Goal: Task Accomplishment & Management: Use online tool/utility

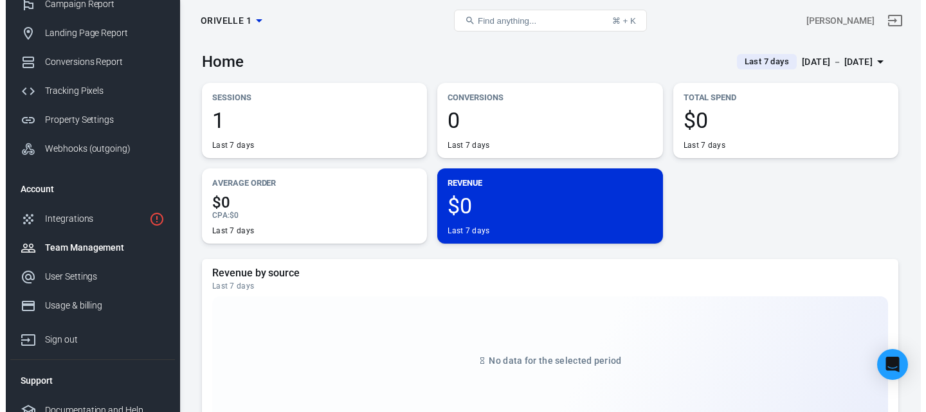
scroll to position [95, 0]
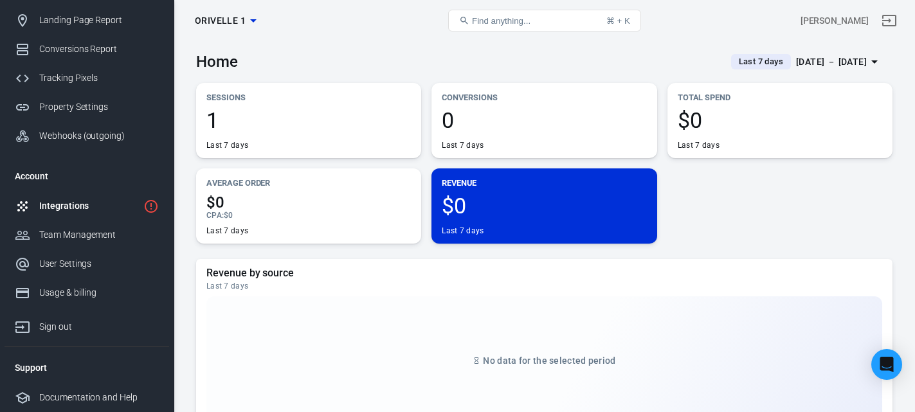
click at [78, 209] on div "Integrations" at bounding box center [88, 205] width 99 height 13
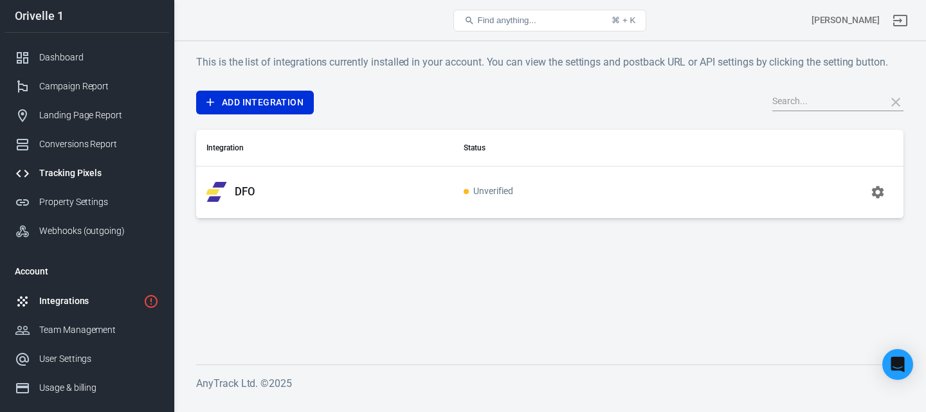
click at [78, 178] on div "Tracking Pixels" at bounding box center [99, 172] width 120 height 13
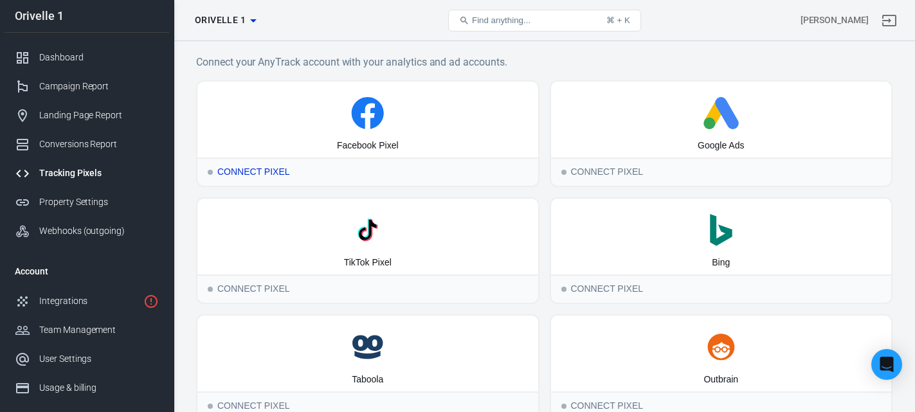
click at [342, 137] on div "Facebook Pixel" at bounding box center [367, 120] width 341 height 76
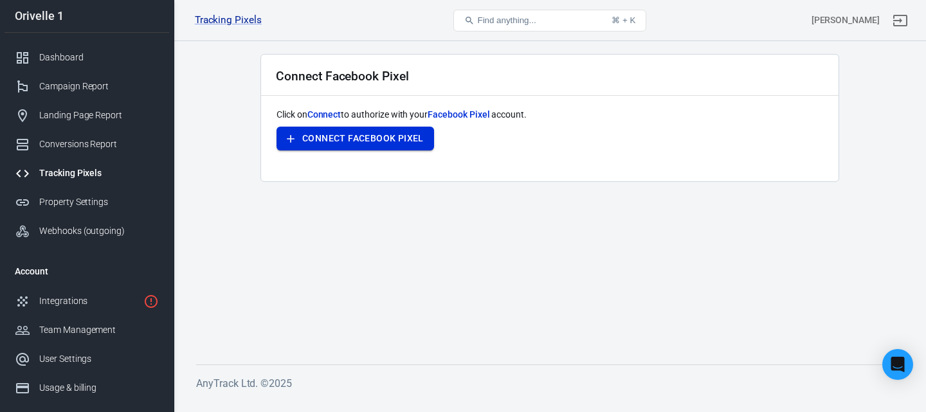
click at [357, 141] on button "Connect Facebook Pixel" at bounding box center [354, 139] width 157 height 24
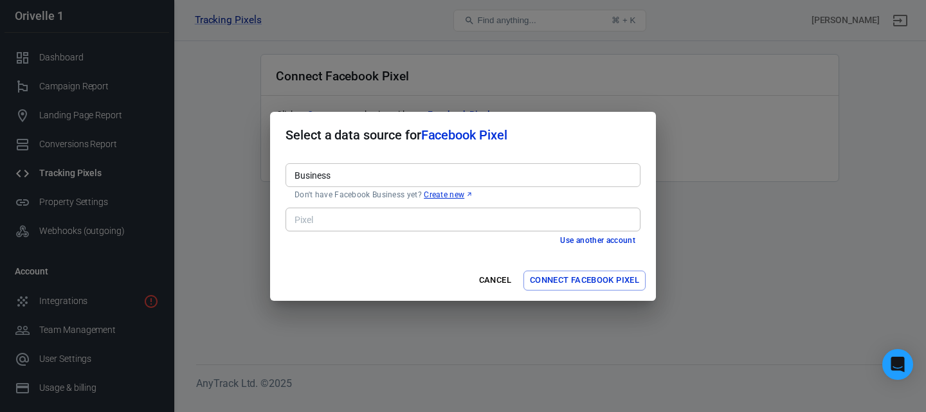
click at [406, 172] on input "Business" at bounding box center [461, 175] width 345 height 16
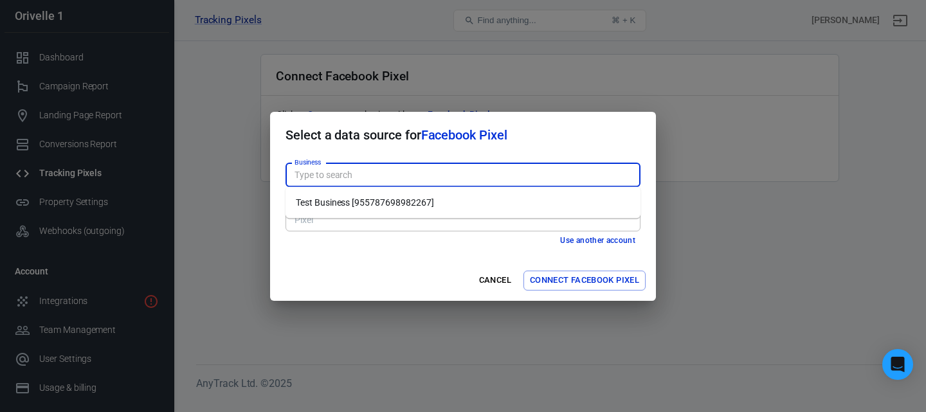
click at [377, 201] on li "Test Business [955787698982267]" at bounding box center [462, 202] width 355 height 21
type input "Test Business [955787698982267]"
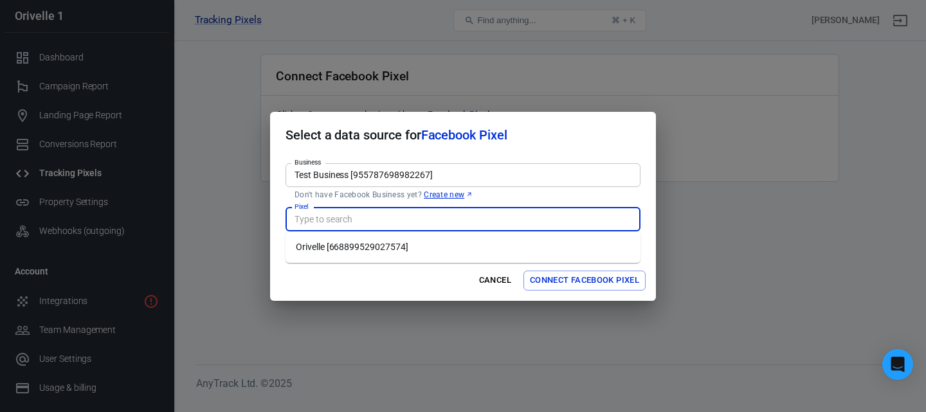
click at [450, 221] on input "Pixel" at bounding box center [461, 219] width 345 height 16
click at [363, 253] on li "Orivelle [668899529027574]" at bounding box center [462, 247] width 355 height 21
type input "Orivelle [668899529027574]"
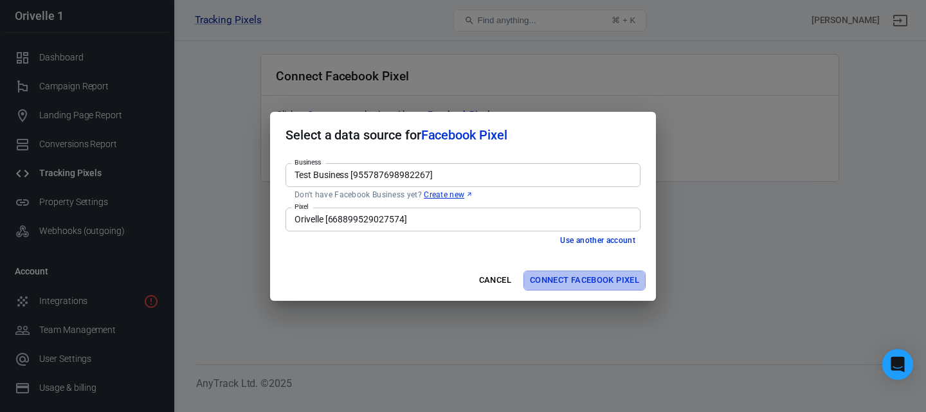
click at [537, 287] on button "Connect Facebook Pixel" at bounding box center [584, 281] width 122 height 20
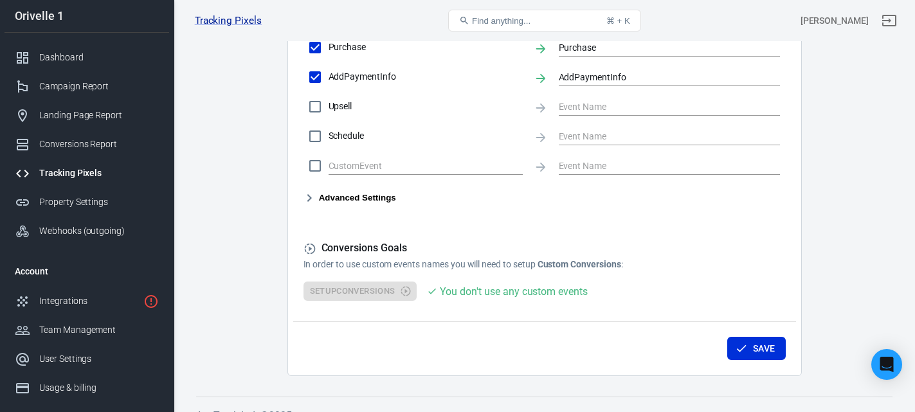
scroll to position [722, 0]
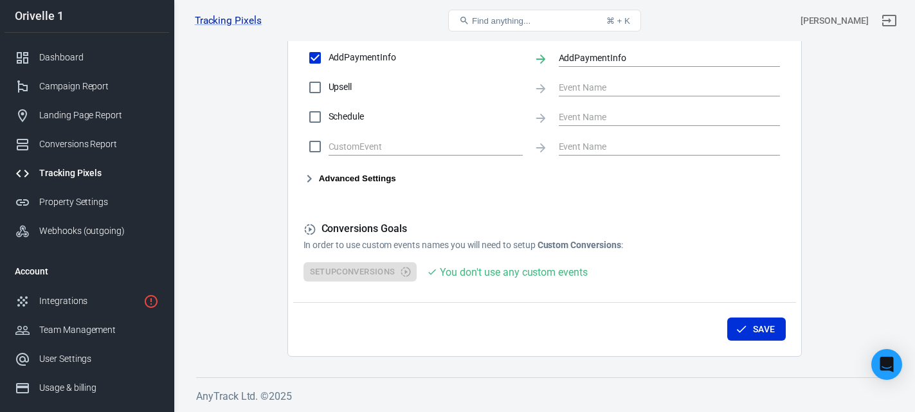
click at [346, 181] on button "Advanced Settings" at bounding box center [349, 178] width 93 height 15
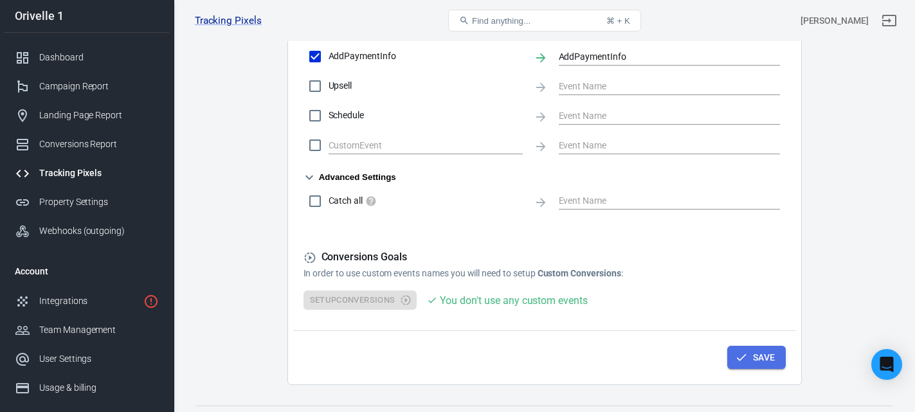
click at [749, 355] on button "Save" at bounding box center [756, 358] width 58 height 24
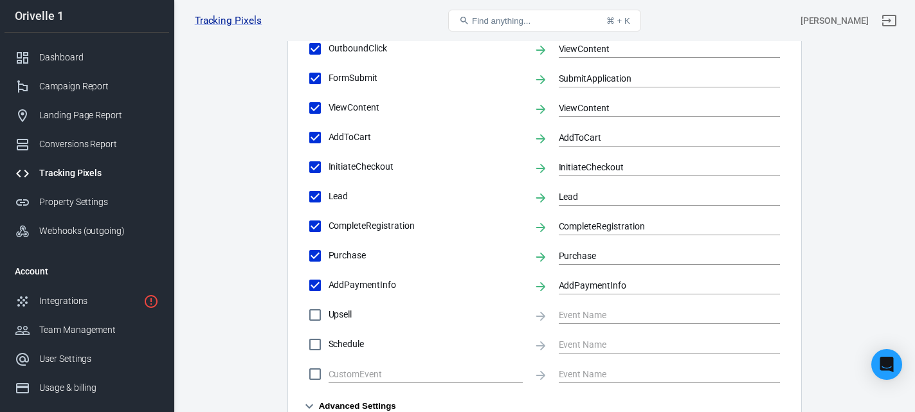
scroll to position [494, 0]
click at [340, 310] on span "Upsell" at bounding box center [425, 313] width 195 height 13
click at [328, 310] on input "Upsell" at bounding box center [314, 313] width 27 height 27
click at [334, 315] on span "Upsell" at bounding box center [425, 313] width 195 height 13
click at [328, 315] on input "Upsell" at bounding box center [314, 313] width 27 height 27
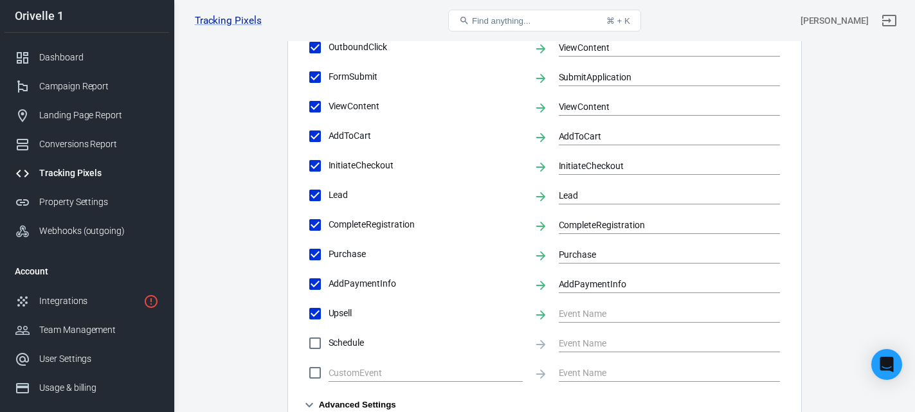
checkbox input "false"
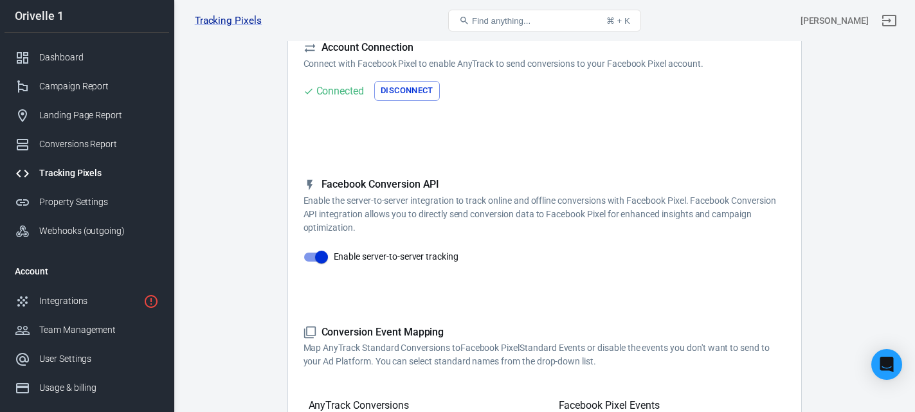
scroll to position [0, 0]
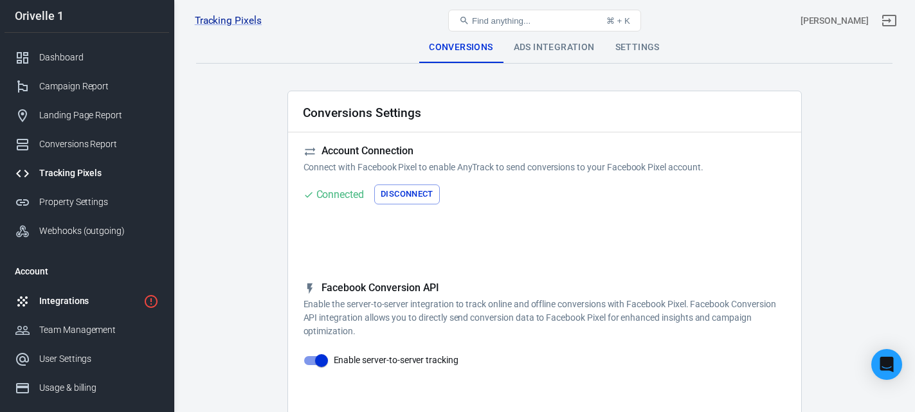
click at [64, 309] on link "Integrations" at bounding box center [86, 301] width 165 height 29
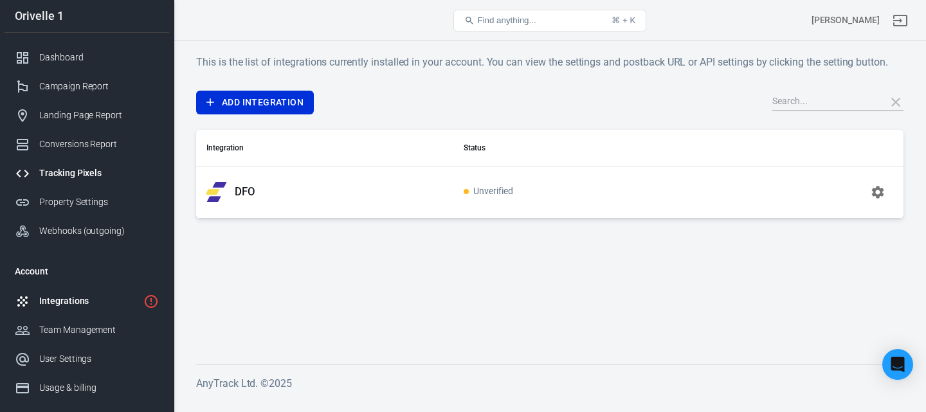
click at [64, 179] on div "Tracking Pixels" at bounding box center [99, 172] width 120 height 13
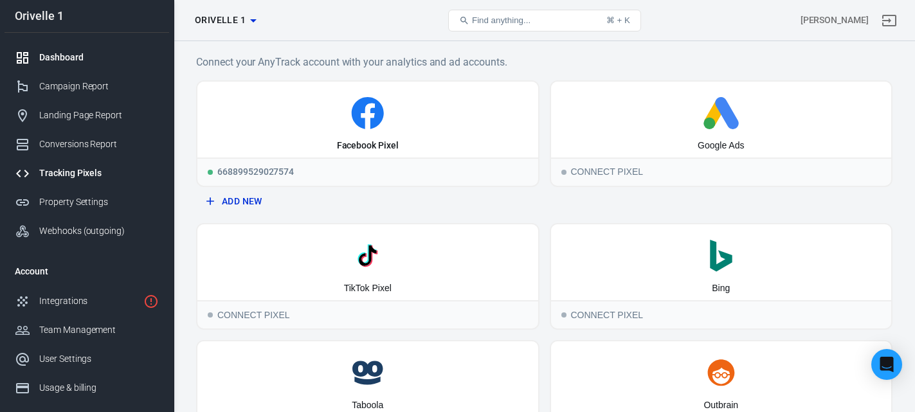
click at [82, 60] on div "Dashboard" at bounding box center [99, 57] width 120 height 13
